Goal: Information Seeking & Learning: Find specific fact

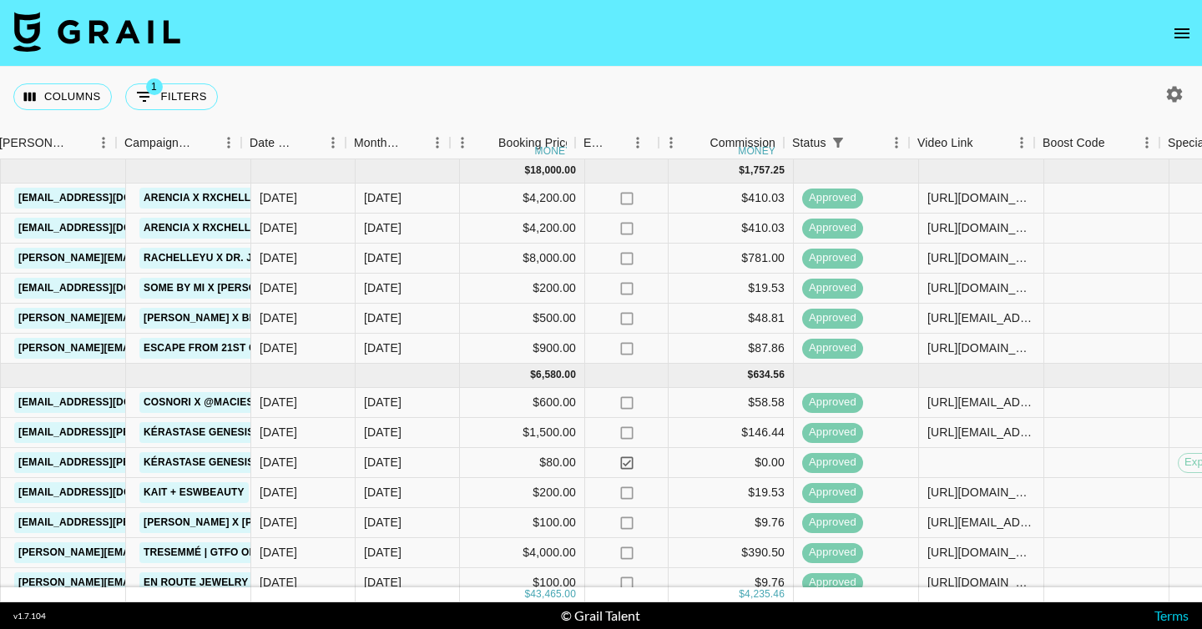
scroll to position [0, 692]
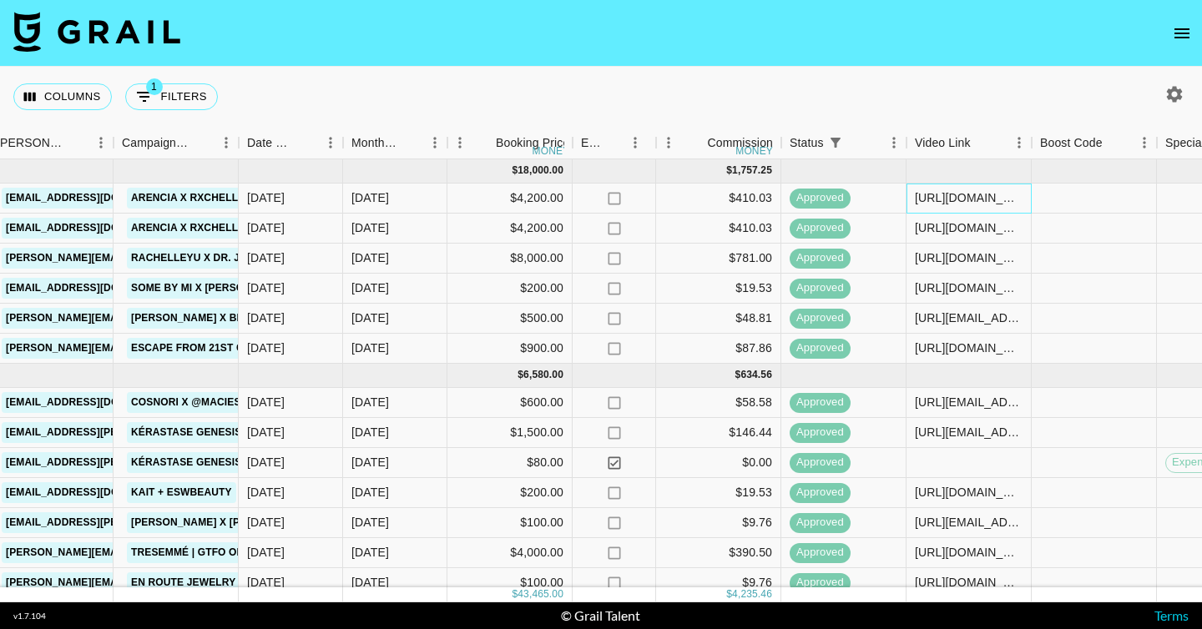
click at [964, 198] on div "[URL][DOMAIN_NAME]" at bounding box center [969, 197] width 108 height 17
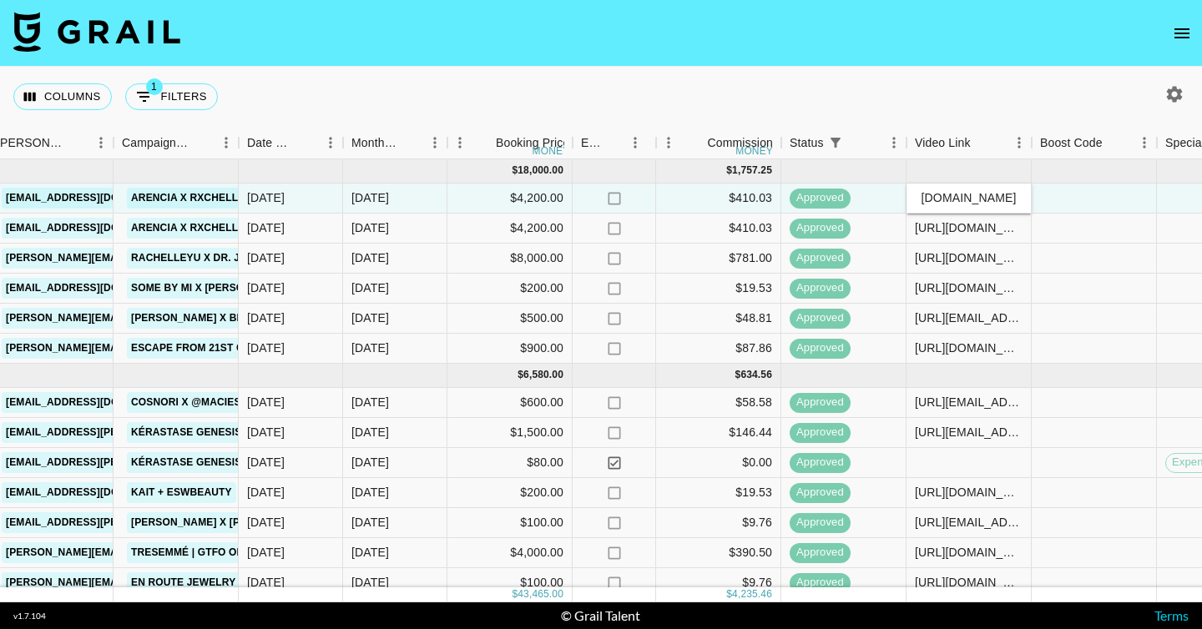
scroll to position [0, 0]
drag, startPoint x: 1016, startPoint y: 197, endPoint x: 811, endPoint y: 192, distance: 204.6
click at [811, 192] on div "recFzPeyIEtewqtyu rxchelleyu [EMAIL_ADDRESS][DOMAIN_NAME] Arencia Inc. [EMAIL_A…" at bounding box center [766, 199] width 2917 height 30
click at [957, 554] on div "[URL][DOMAIN_NAME]" at bounding box center [969, 552] width 108 height 17
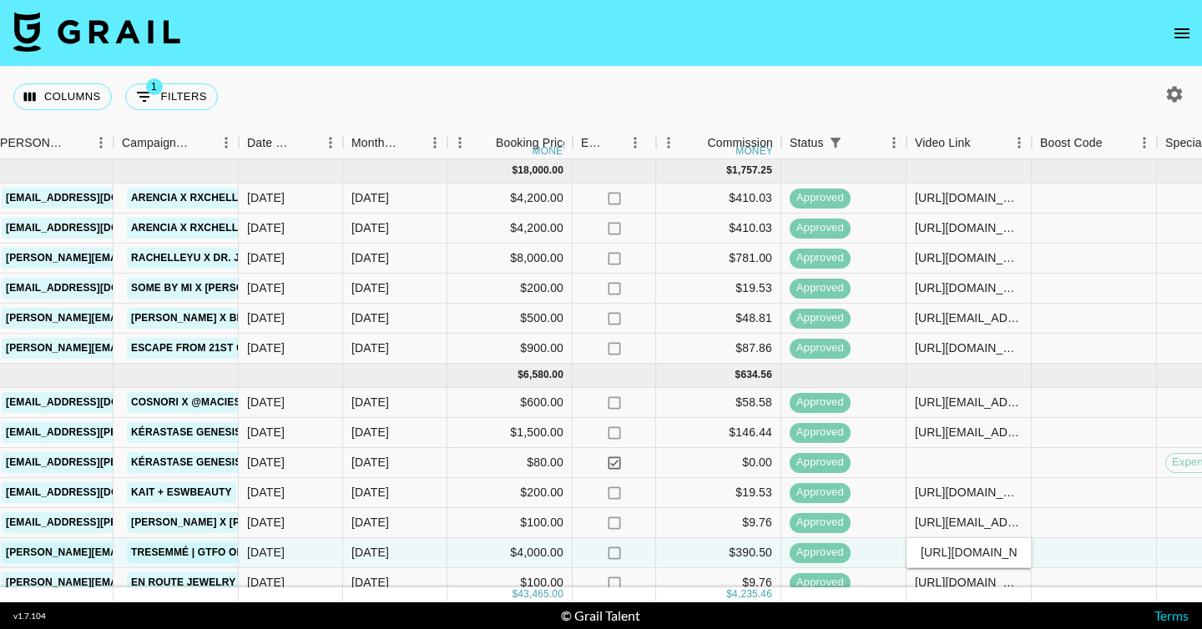
drag, startPoint x: 1018, startPoint y: 550, endPoint x: 757, endPoint y: 531, distance: 262.0
click at [757, 531] on div "[DATE] ( 6 ) $ 18,000.00 $ 1,757.25 recFzPeyIEtewqtyu rxchelleyu [EMAIL_ADDRESS…" at bounding box center [766, 420] width 2917 height 523
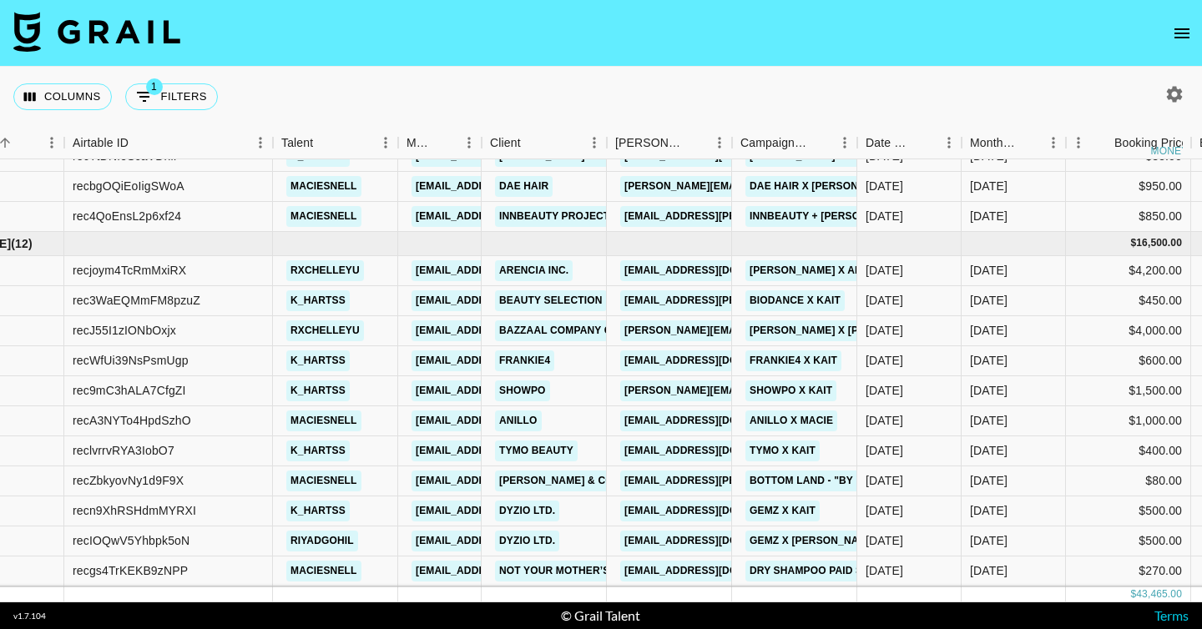
scroll to position [553, 73]
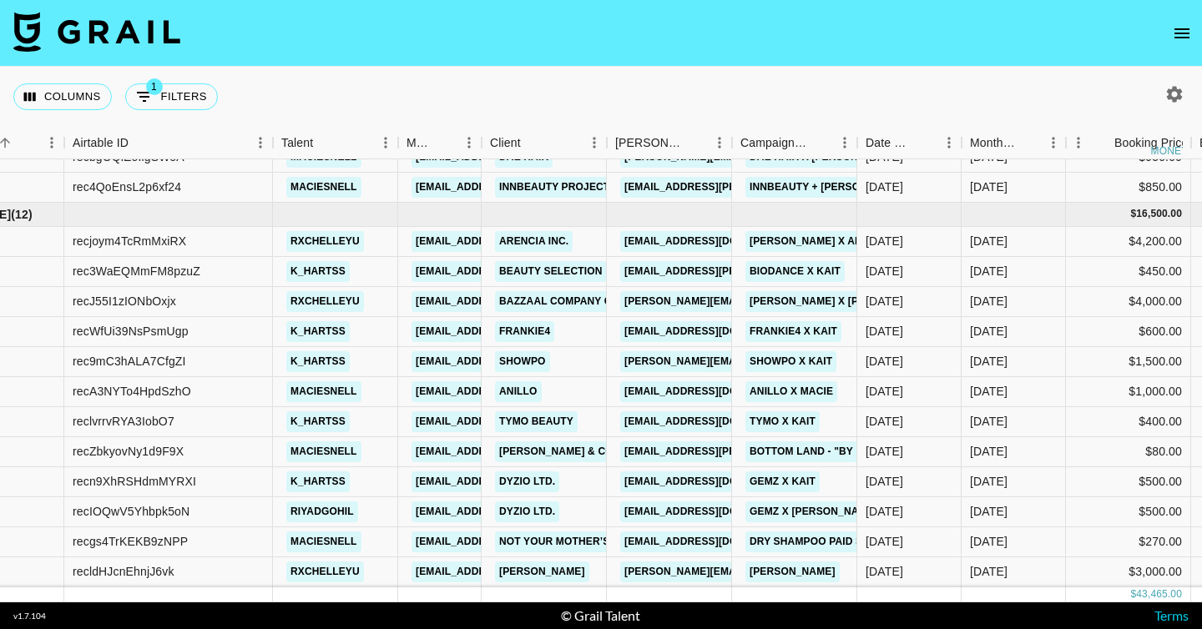
click at [1183, 57] on nav at bounding box center [601, 33] width 1202 height 67
click at [1182, 45] on button "open drawer" at bounding box center [1181, 33] width 33 height 33
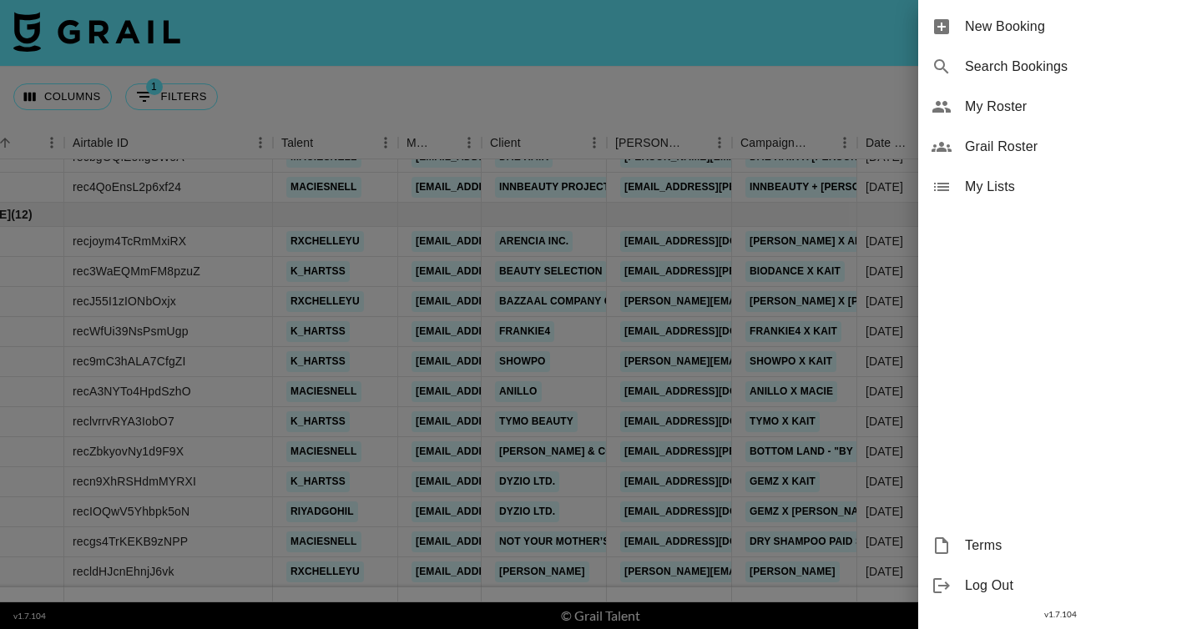
click at [822, 43] on div at bounding box center [601, 314] width 1202 height 629
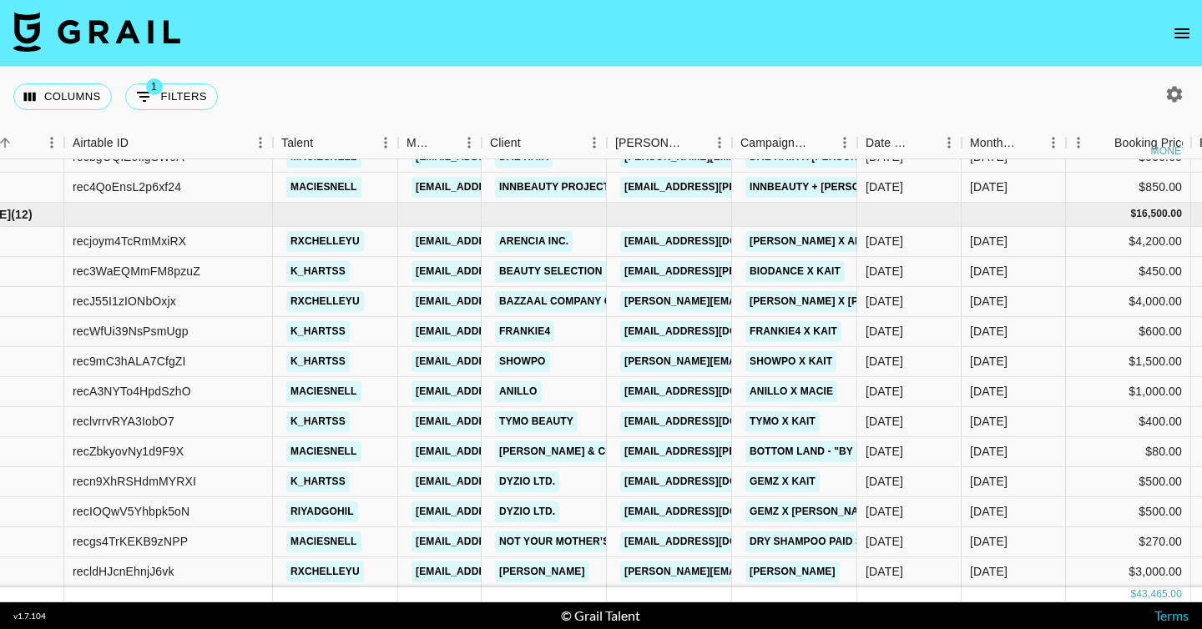
click at [1168, 95] on icon "button" at bounding box center [1175, 94] width 16 height 16
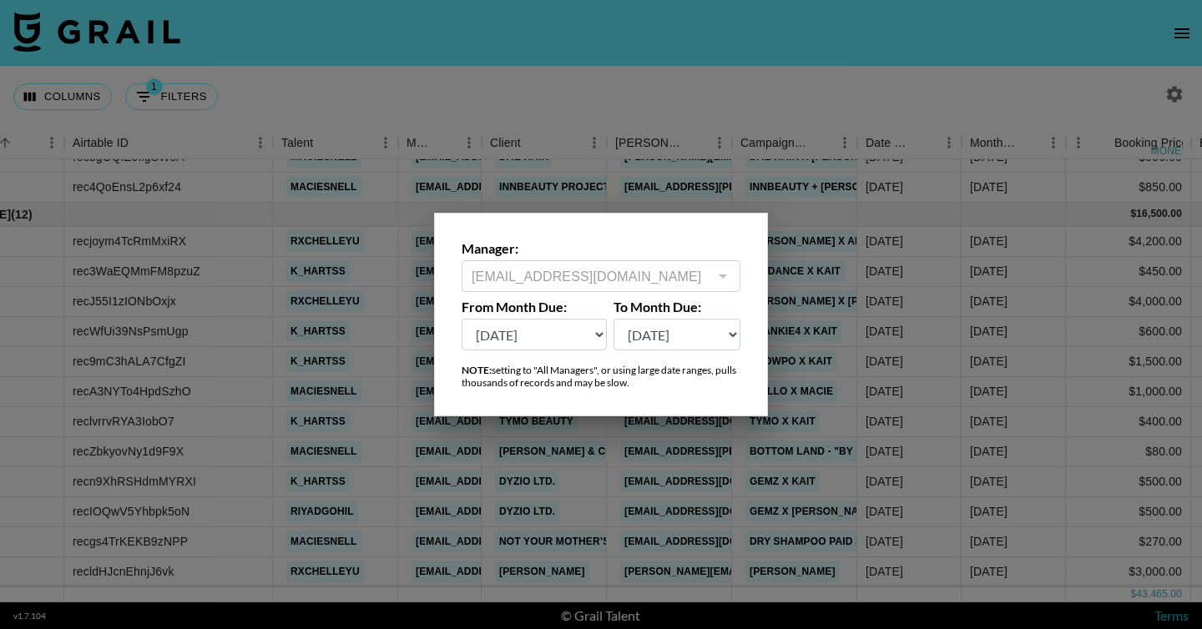
click at [574, 346] on select "[DATE] Aug '[DATE] Jun '[DATE] Apr '[DATE] Feb '[DATE] Dec '[DATE] Oct '[DATE] …" at bounding box center [534, 335] width 145 height 32
select select "[DATE]"
click at [462, 319] on select "[DATE] Aug '[DATE] Jun '[DATE] Apr '[DATE] Feb '[DATE] Dec '[DATE] Oct '[DATE] …" at bounding box center [534, 335] width 145 height 32
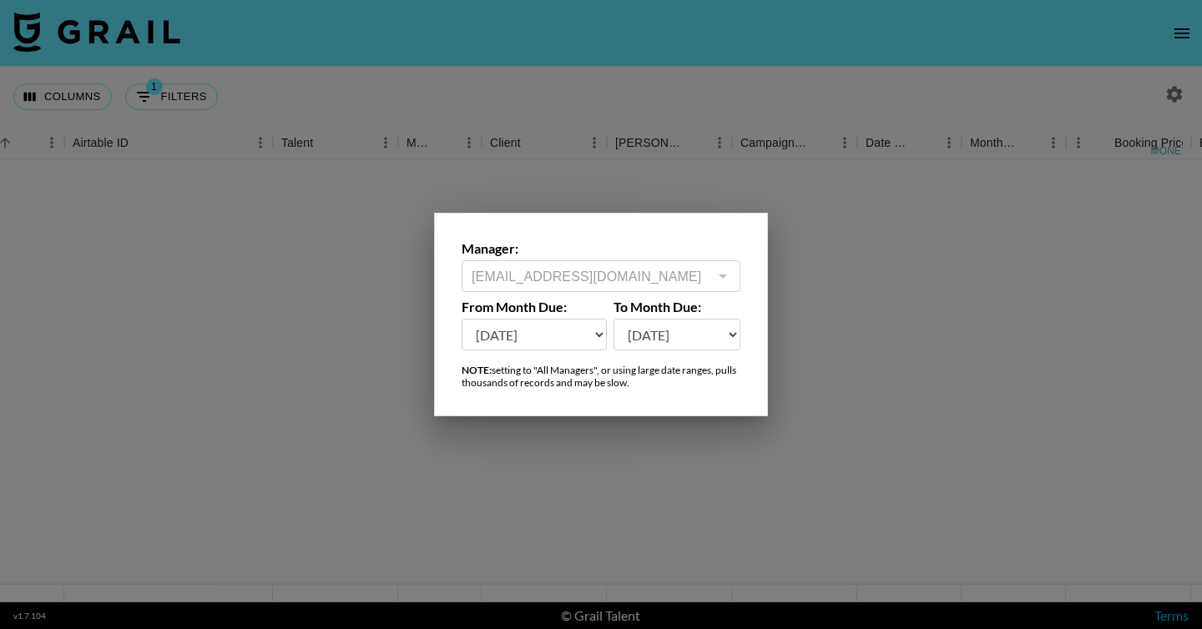
scroll to position [0, 73]
click at [861, 496] on div at bounding box center [601, 314] width 1202 height 629
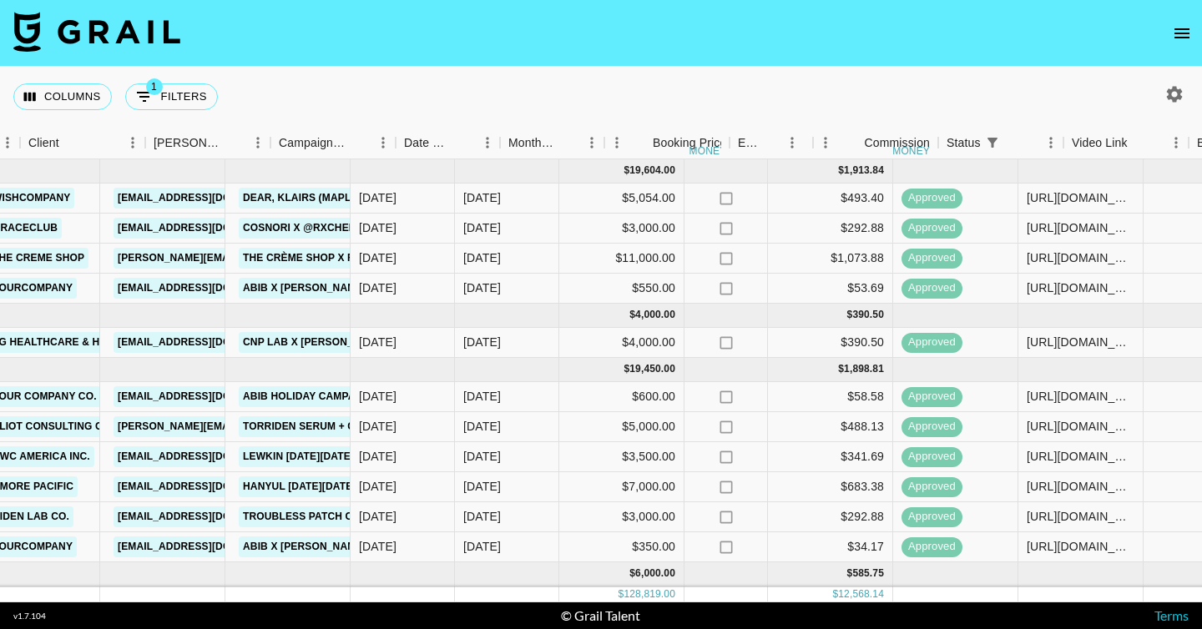
scroll to position [0, 607]
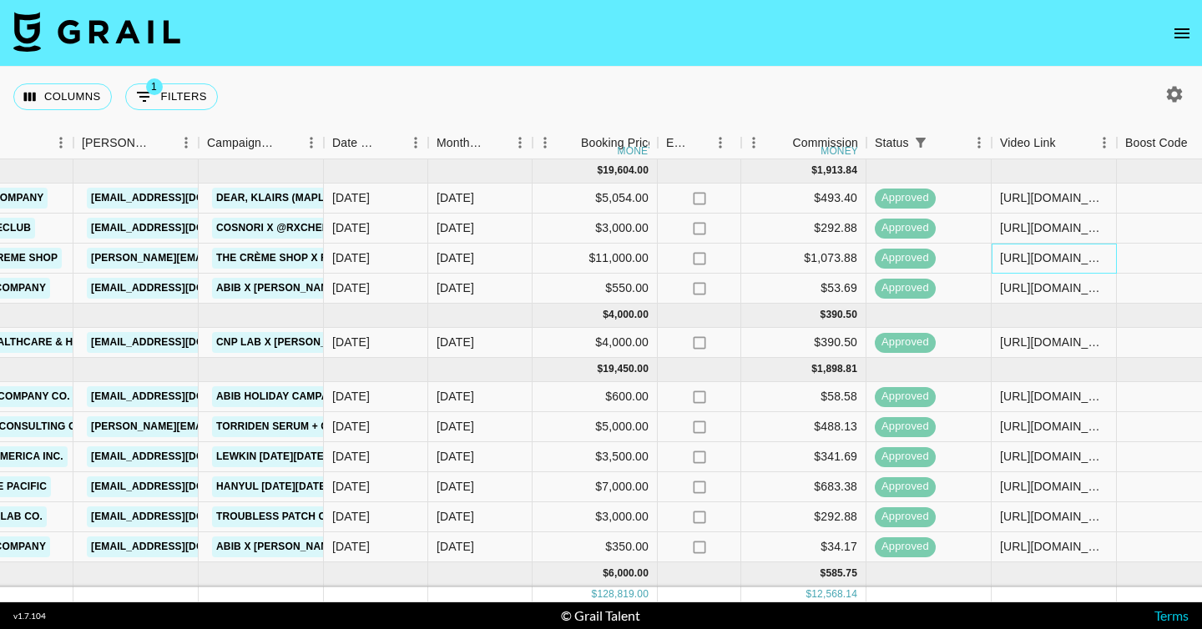
click at [1035, 262] on div "[URL][DOMAIN_NAME]" at bounding box center [1054, 258] width 108 height 17
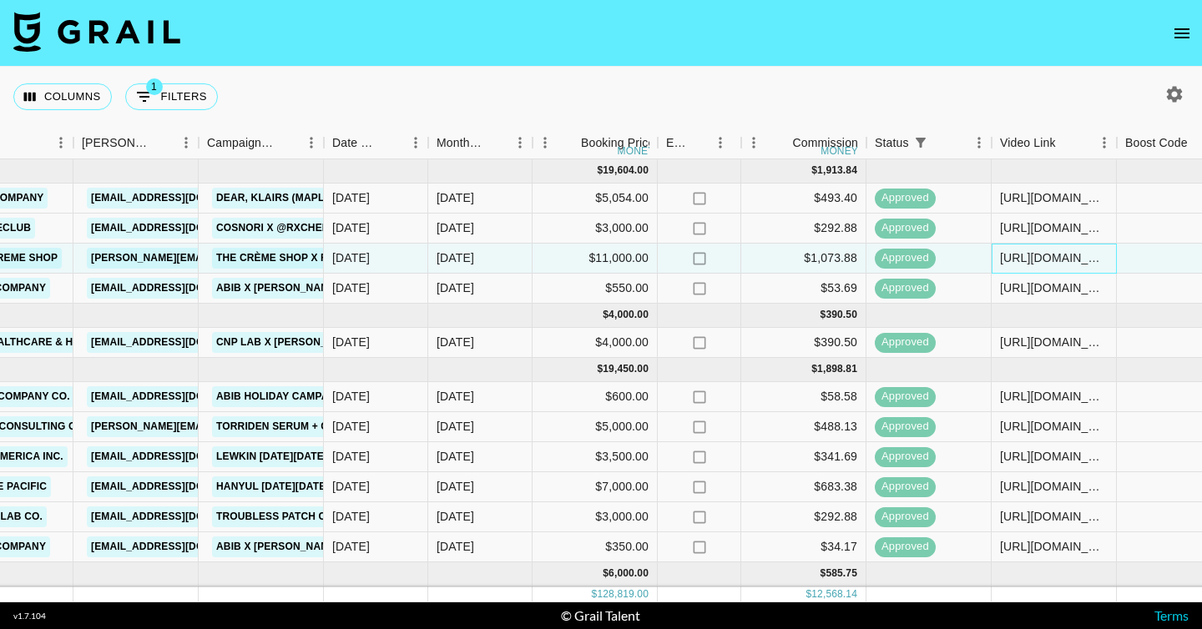
click at [998, 258] on div "[URL][DOMAIN_NAME]" at bounding box center [1054, 259] width 125 height 30
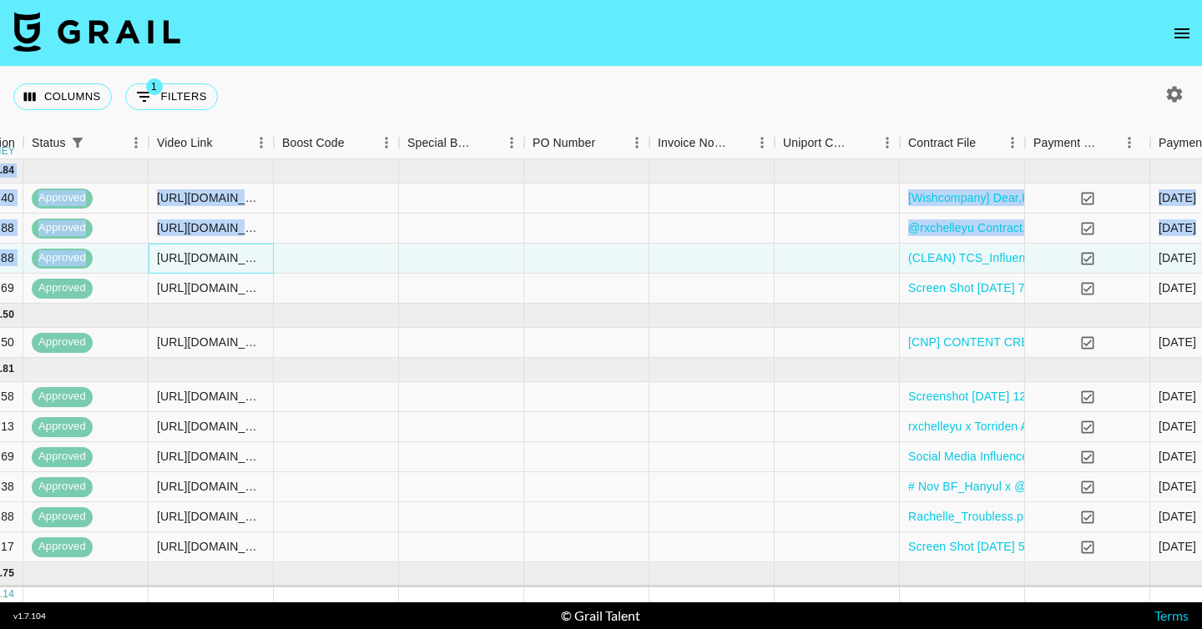
scroll to position [0, 1728]
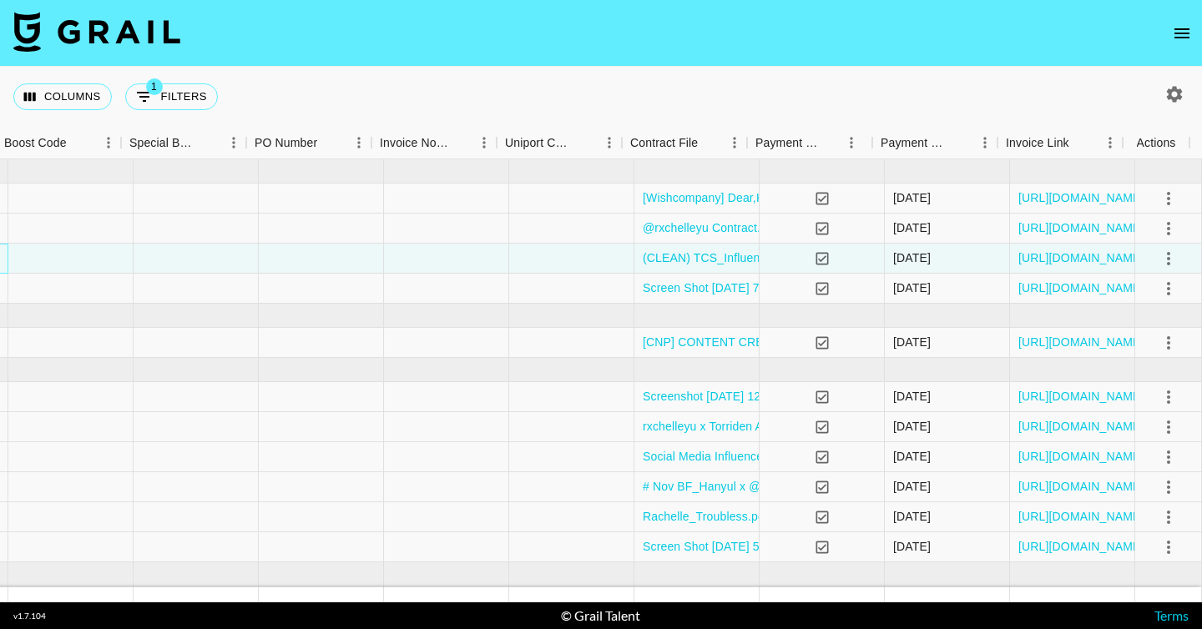
drag, startPoint x: 1001, startPoint y: 260, endPoint x: 119, endPoint y: 256, distance: 882.3
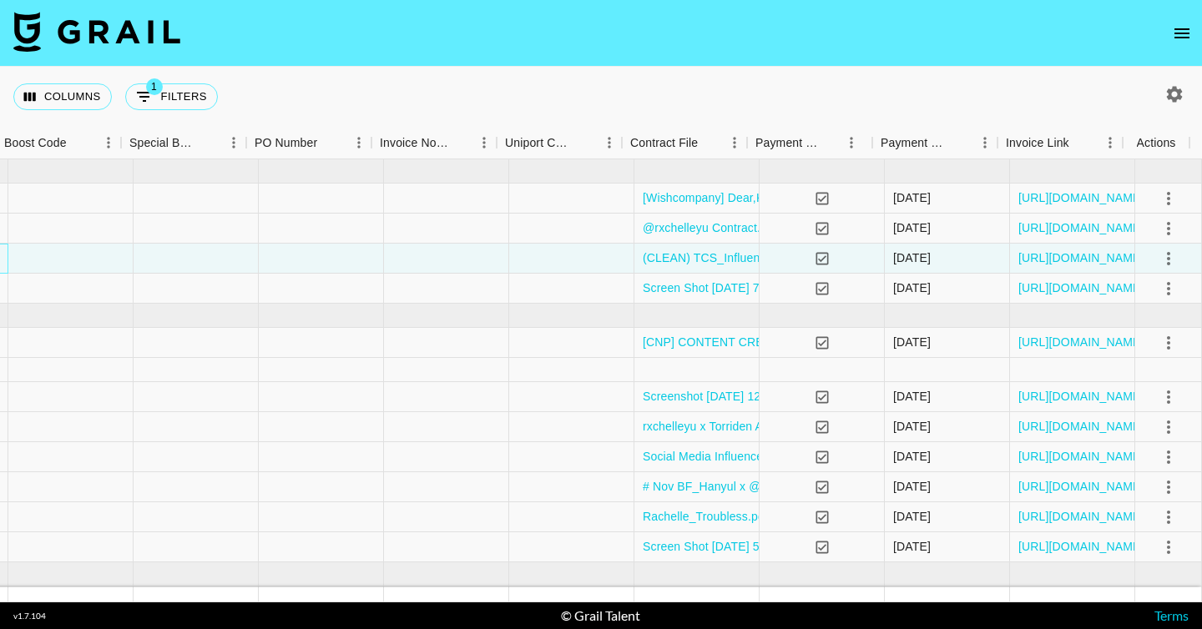
copy div "[URL][DOMAIN_NAME]"
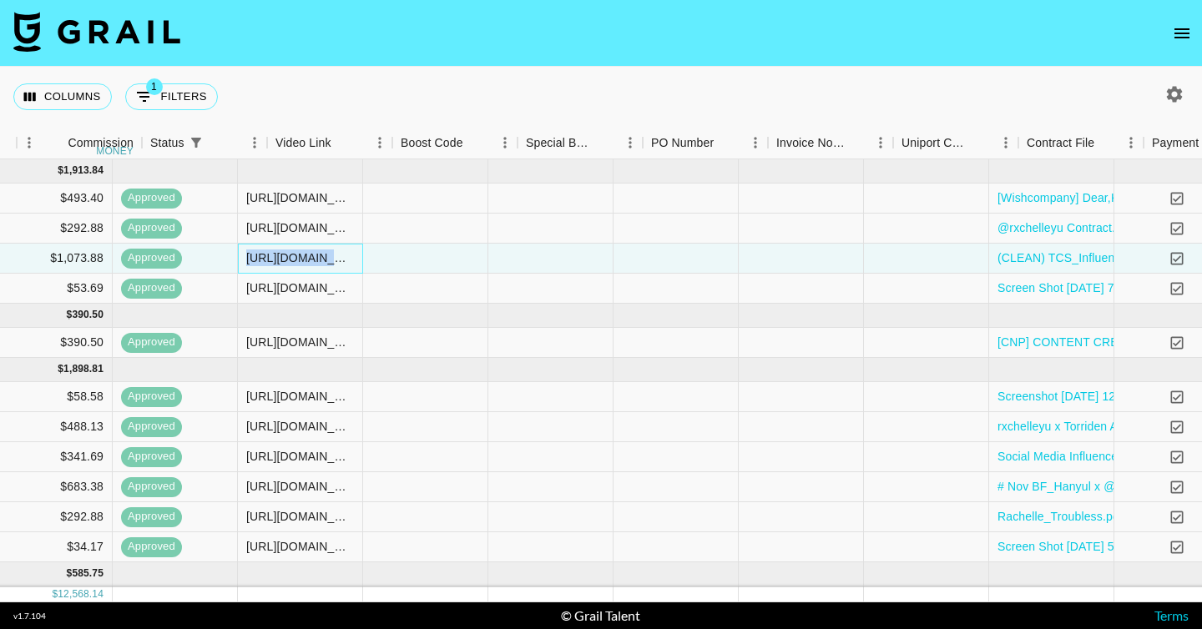
scroll to position [0, 1230]
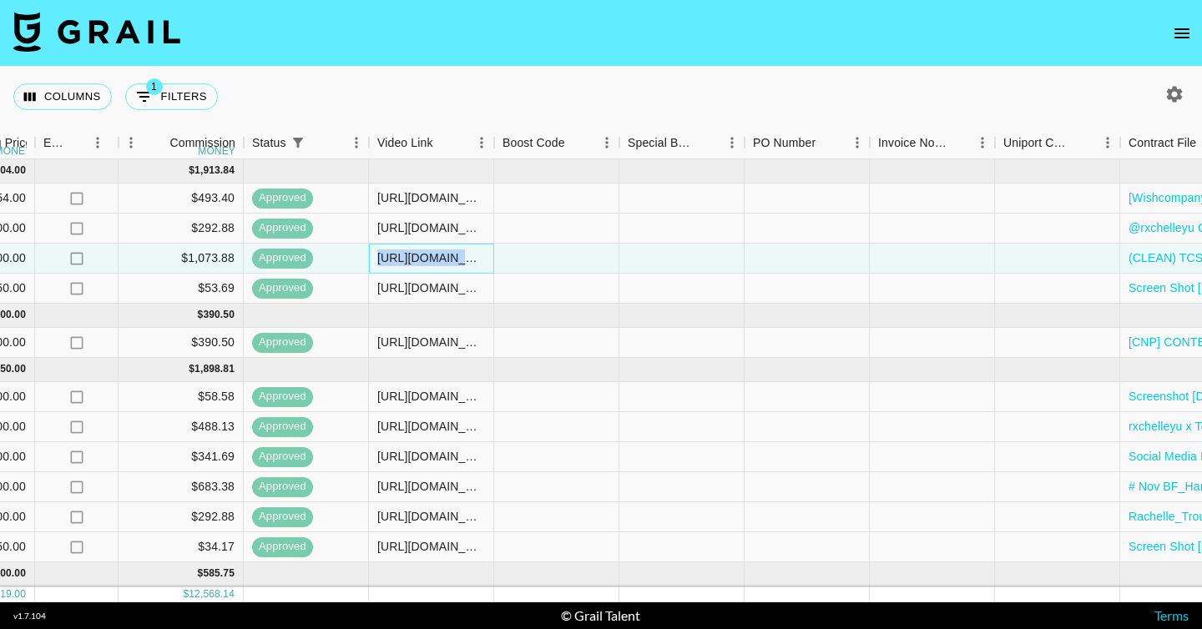
click at [444, 255] on div "[URL][DOMAIN_NAME]" at bounding box center [431, 258] width 108 height 17
drag, startPoint x: 480, startPoint y: 259, endPoint x: 242, endPoint y: 259, distance: 237.9
click at [242, 259] on div "recAKwef3LhCjQan5 rxchelleyu [EMAIL_ADDRESS][DOMAIN_NAME] The Creme Shop [PERSO…" at bounding box center [228, 259] width 2917 height 30
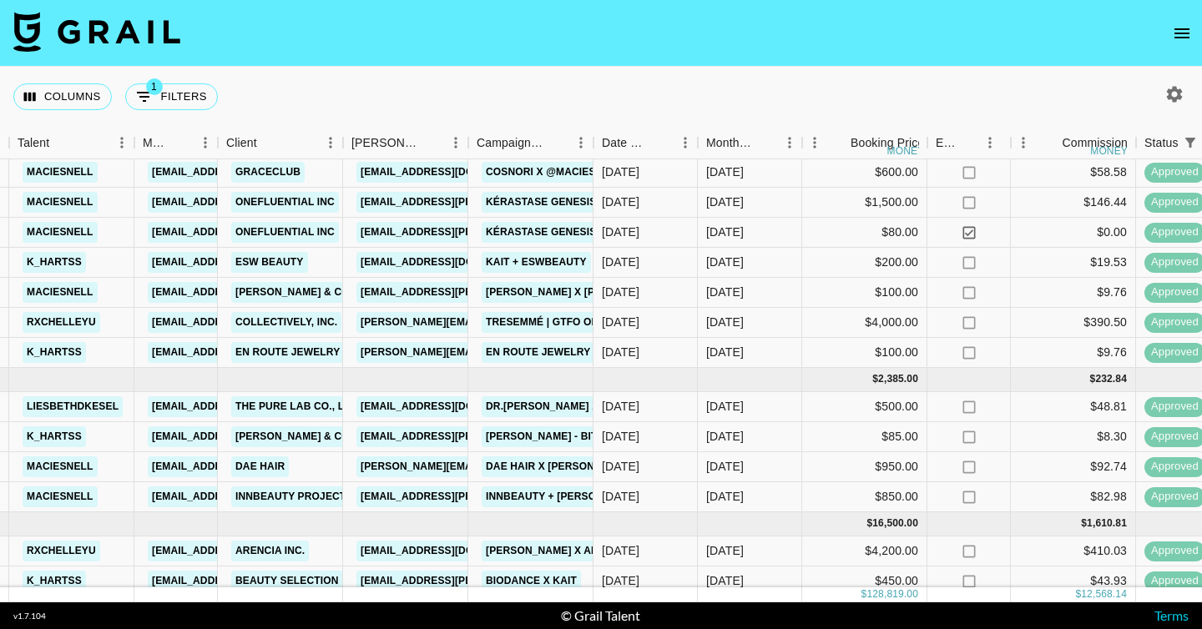
scroll to position [1462, 337]
